Goal: Check status: Check status

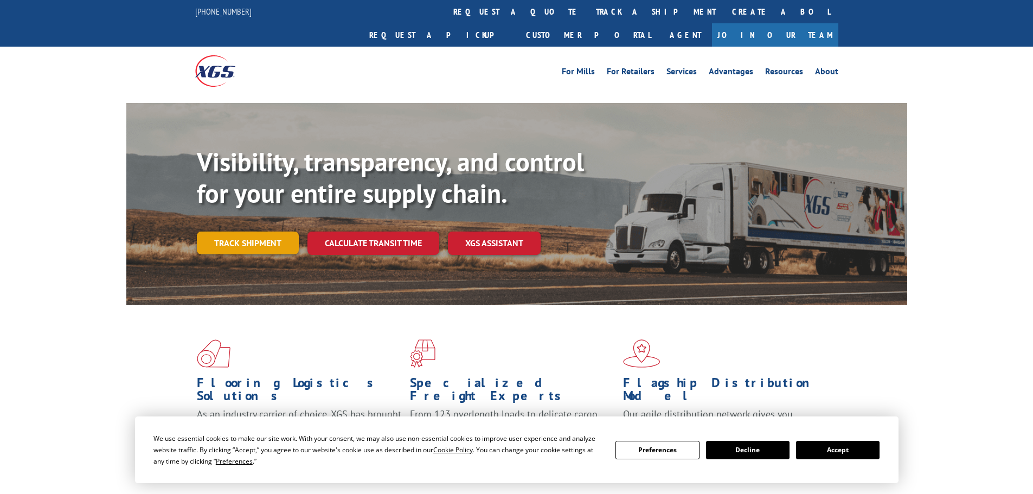
click at [229, 232] on link "Track shipment" at bounding box center [248, 243] width 102 height 23
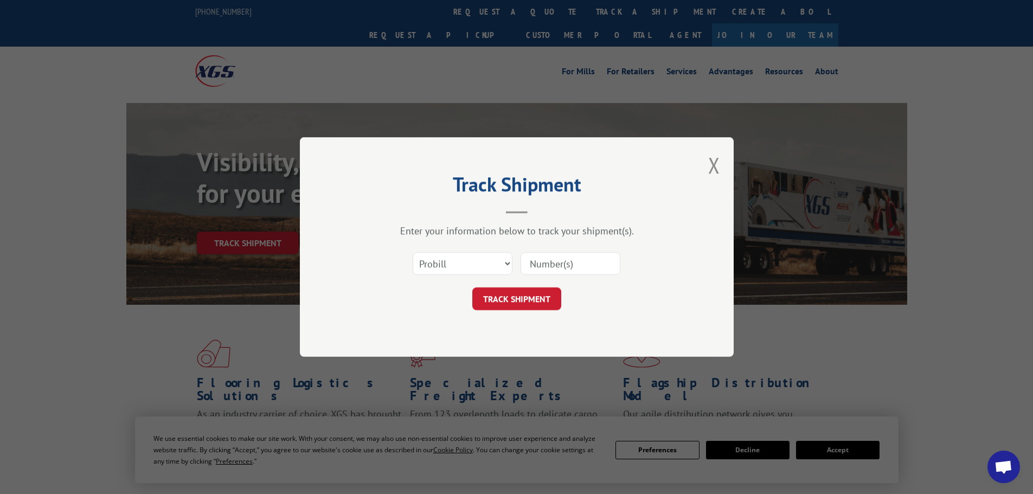
click at [565, 267] on input at bounding box center [571, 263] width 100 height 23
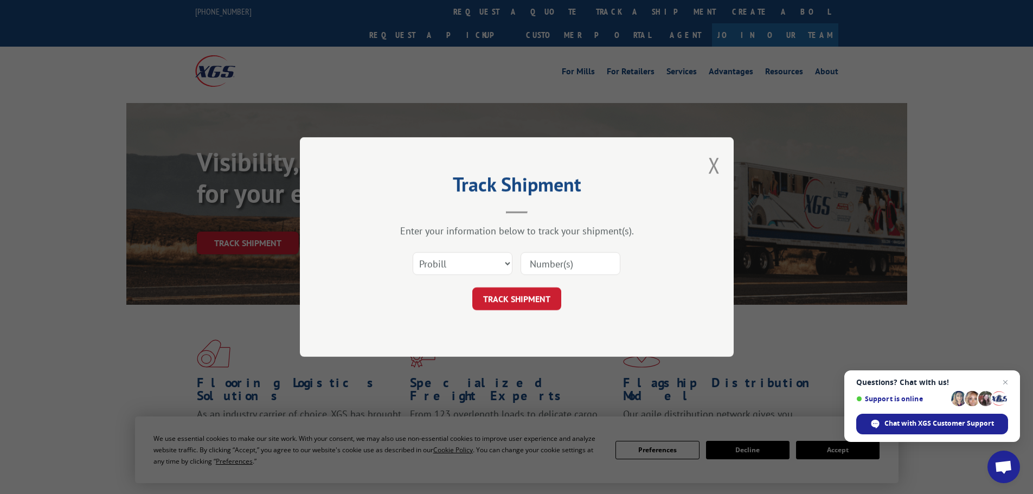
paste input "0894210344"
type input "0894210344"
click at [527, 297] on button "TRACK SHIPMENT" at bounding box center [516, 298] width 89 height 23
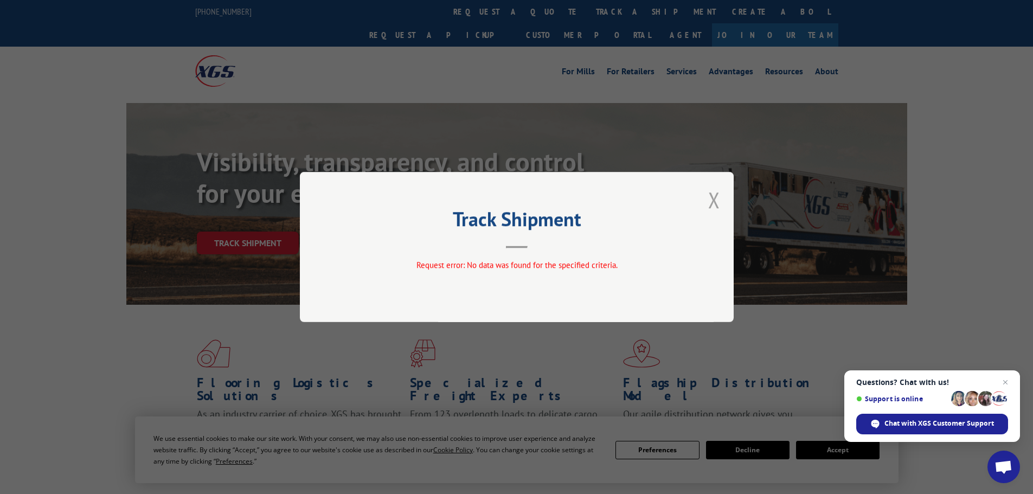
click at [709, 202] on button "Close modal" at bounding box center [714, 199] width 12 height 29
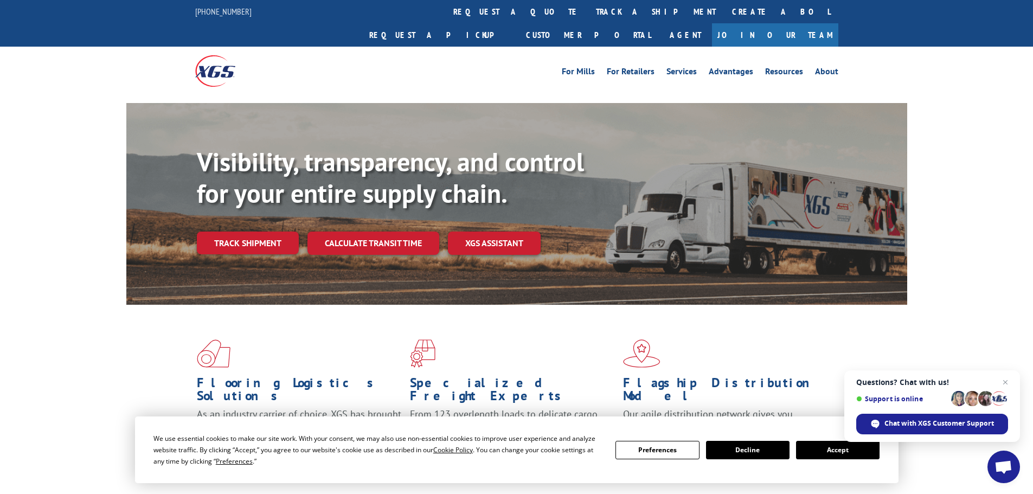
click at [252, 232] on link "Track shipment" at bounding box center [248, 243] width 102 height 23
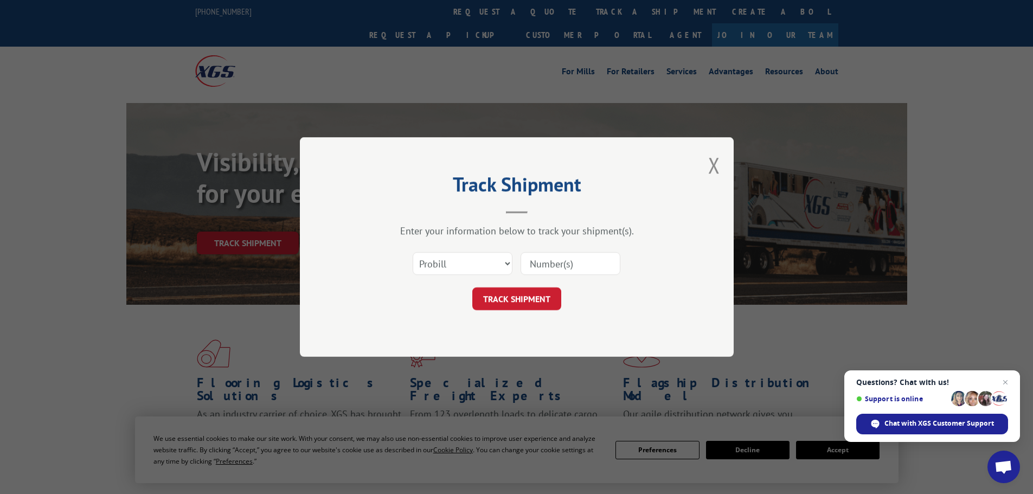
click at [539, 265] on input at bounding box center [571, 263] width 100 height 23
paste input "883778664778"
type input "883778664778"
click at [528, 307] on button "TRACK SHIPMENT" at bounding box center [516, 298] width 89 height 23
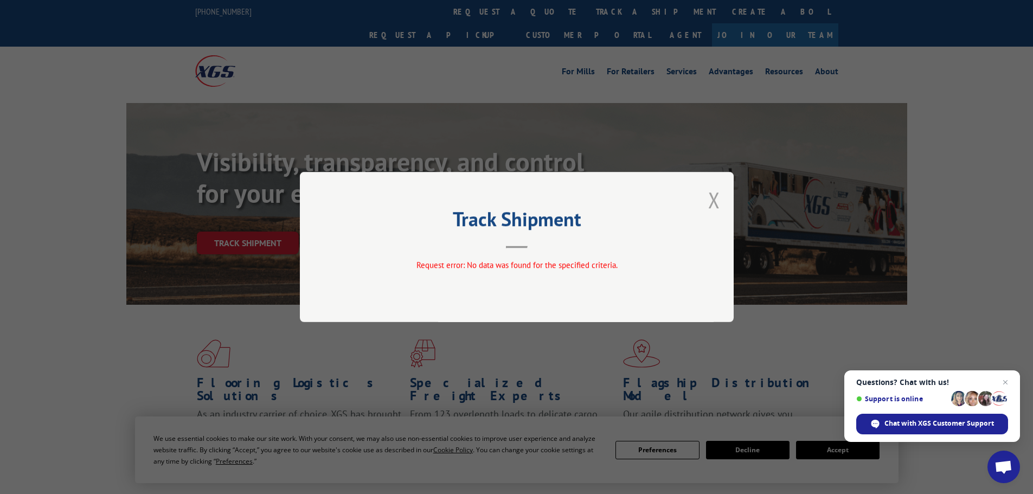
click at [712, 199] on button "Close modal" at bounding box center [714, 199] width 12 height 29
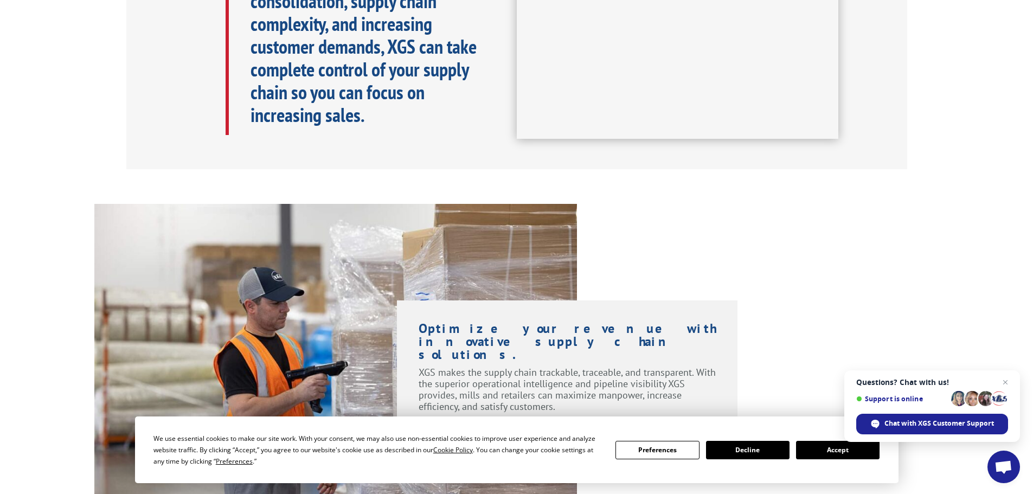
scroll to position [605, 0]
